Goal: Information Seeking & Learning: Learn about a topic

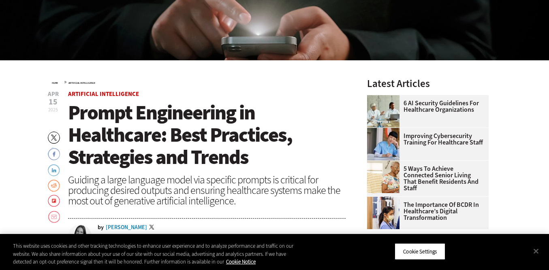
scroll to position [222, 0]
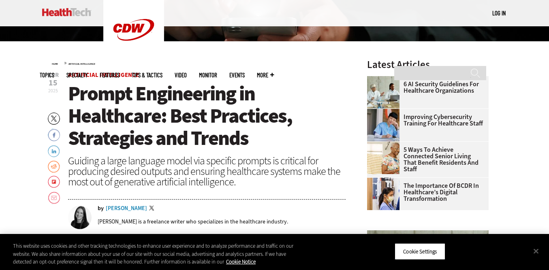
click at [115, 206] on div "[PERSON_NAME]" at bounding box center [126, 209] width 41 height 6
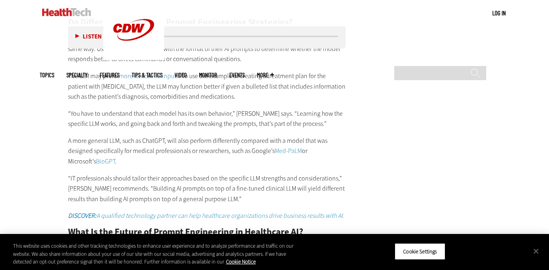
scroll to position [1433, 0]
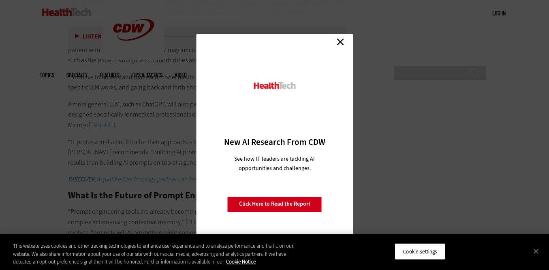
click at [344, 38] on link "Close" at bounding box center [340, 42] width 12 height 12
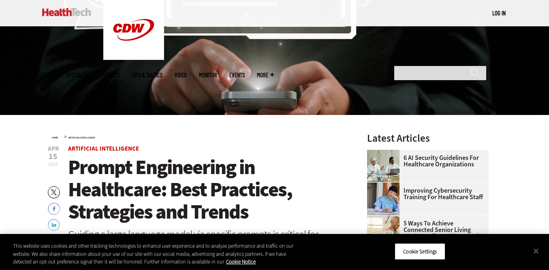
scroll to position [262, 0]
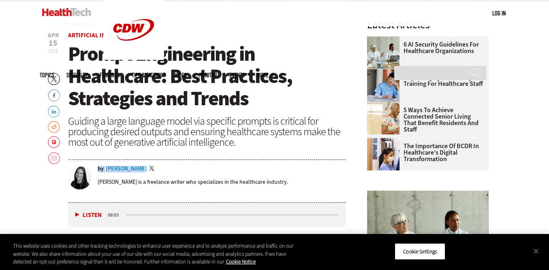
drag, startPoint x: 105, startPoint y: 164, endPoint x: 134, endPoint y: 171, distance: 29.7
click at [134, 171] on div "by Erin Laviola Twitter Erin Laviola is a freelance writer who specializes in t…" at bounding box center [207, 181] width 278 height 41
copy div "by Erin Laviola"
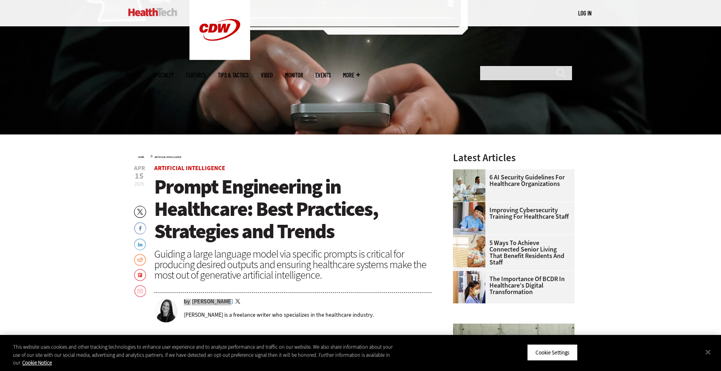
scroll to position [0, 0]
click at [258, 270] on div "[PERSON_NAME] is a freelance writer who specializes in the healthcare industry." at bounding box center [308, 314] width 248 height 19
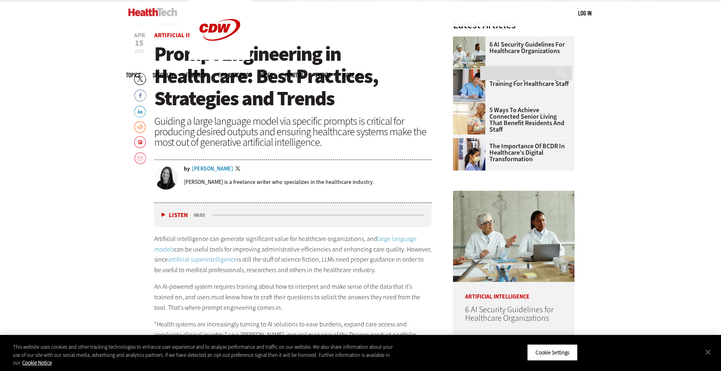
scroll to position [279, 0]
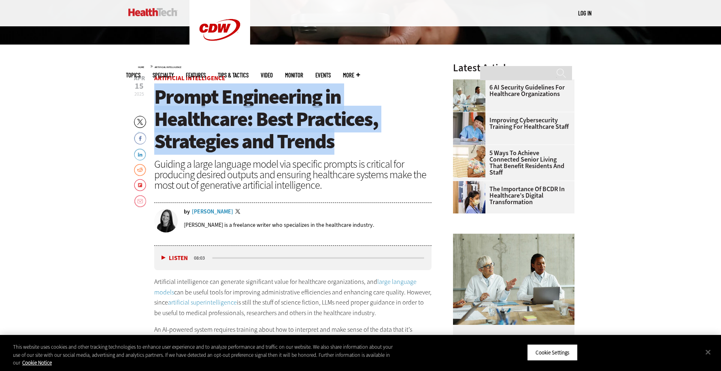
drag, startPoint x: 333, startPoint y: 143, endPoint x: 151, endPoint y: 100, distance: 186.8
copy span "Prompt Engineering in Healthcare: Best Practices, Strategies and Trends"
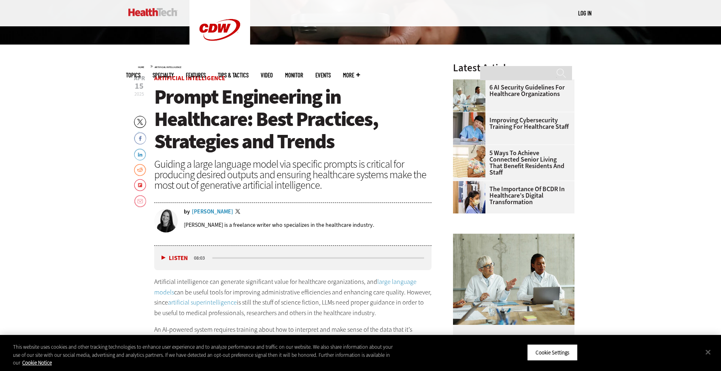
click at [292, 80] on span "Artificial Intelligence" at bounding box center [293, 78] width 278 height 6
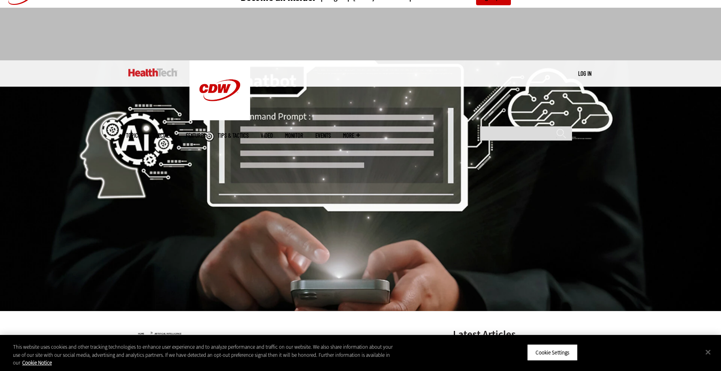
scroll to position [0, 0]
